Goal: Use online tool/utility

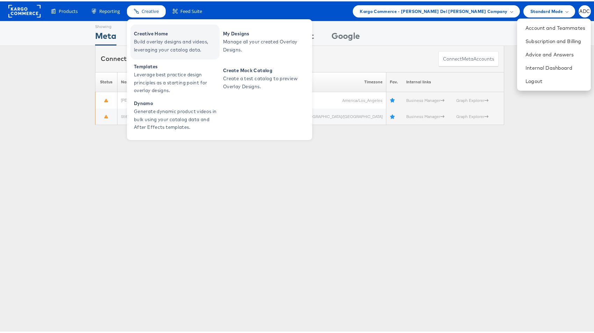
click at [162, 38] on span "Build overlay designs and videos, leveraging your catalog data." at bounding box center [176, 44] width 84 height 16
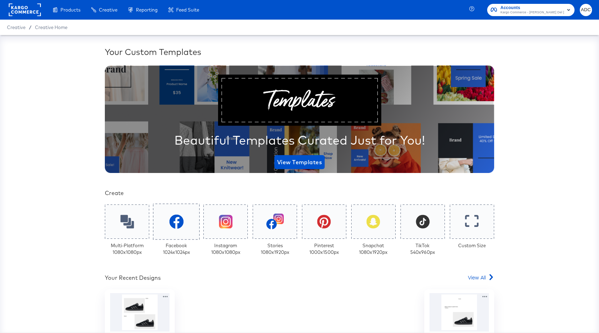
click at [182, 227] on div at bounding box center [176, 221] width 47 height 36
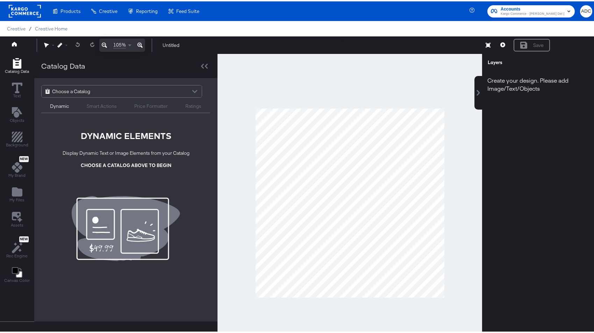
click at [75, 95] on span "Choose a Catalog" at bounding box center [71, 90] width 38 height 12
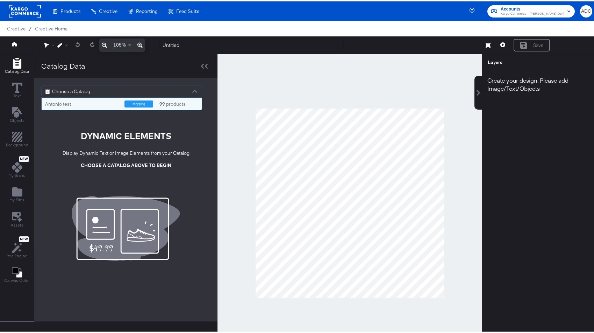
scroll to position [7, 155]
click at [157, 100] on div "shopping 99 products" at bounding box center [161, 102] width 74 height 7
